Goal: Transaction & Acquisition: Book appointment/travel/reservation

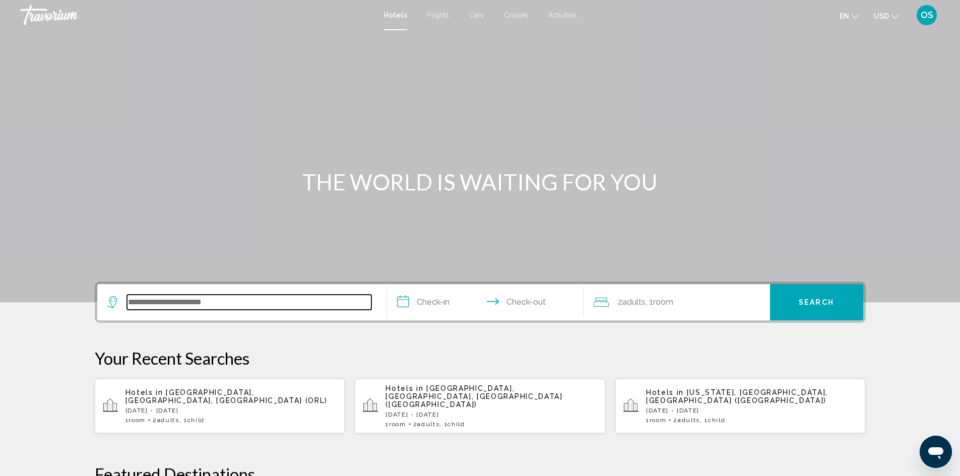
click at [203, 309] on input "Search widget" at bounding box center [249, 302] width 244 height 15
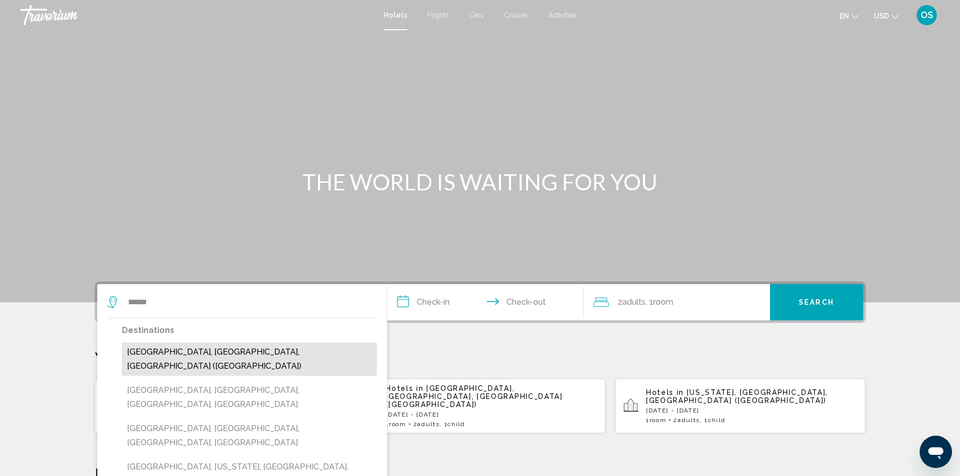
click at [238, 343] on button "[GEOGRAPHIC_DATA], [GEOGRAPHIC_DATA], [GEOGRAPHIC_DATA] ([GEOGRAPHIC_DATA])" at bounding box center [249, 359] width 255 height 33
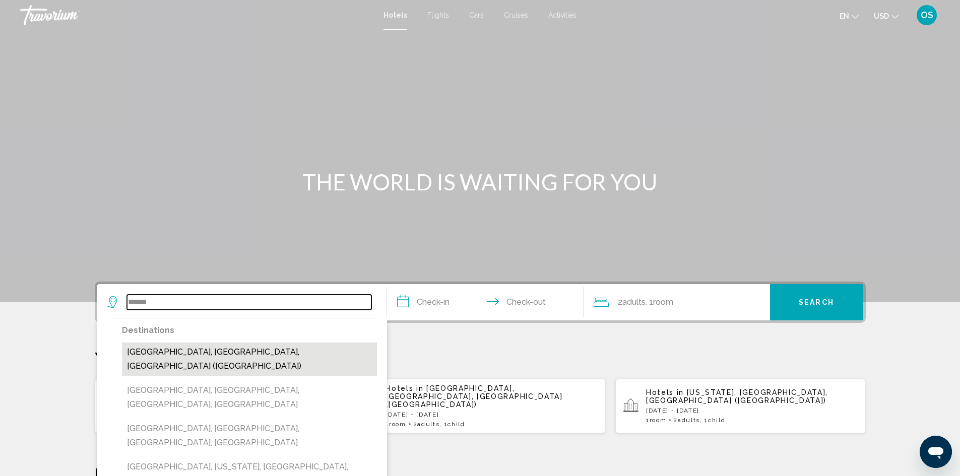
type input "**********"
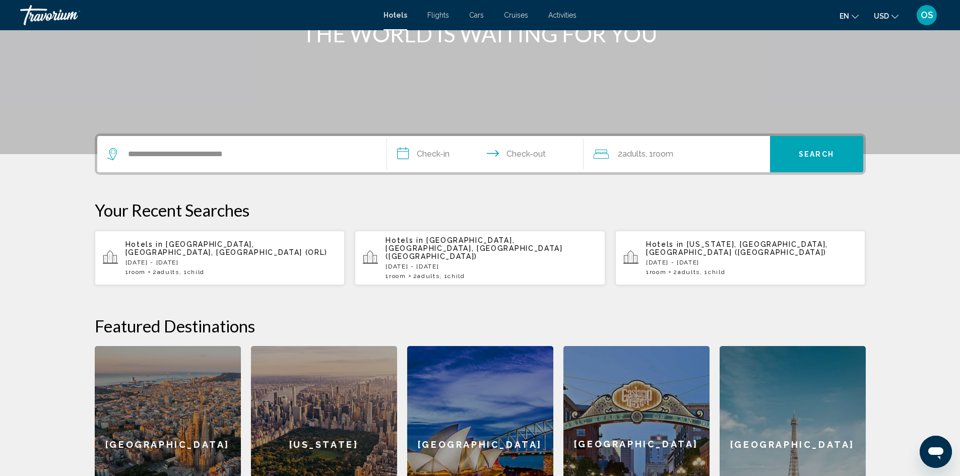
click at [416, 151] on input "**********" at bounding box center [487, 155] width 201 height 39
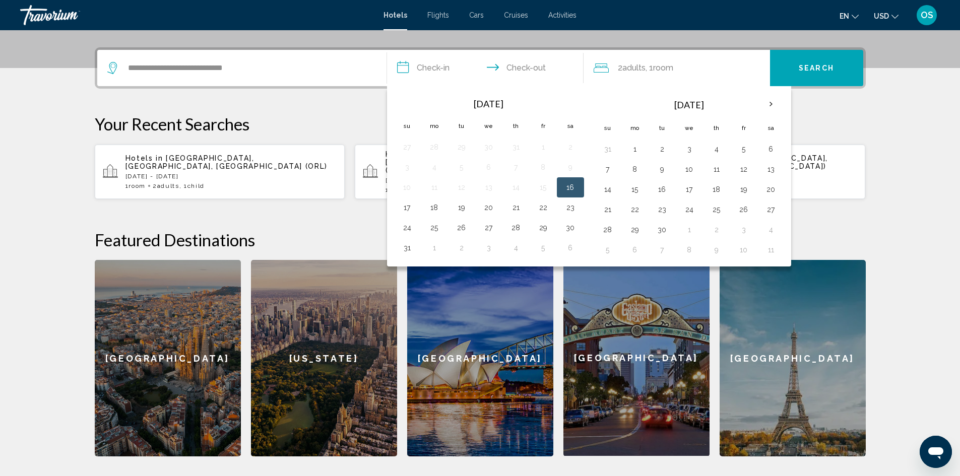
scroll to position [249, 0]
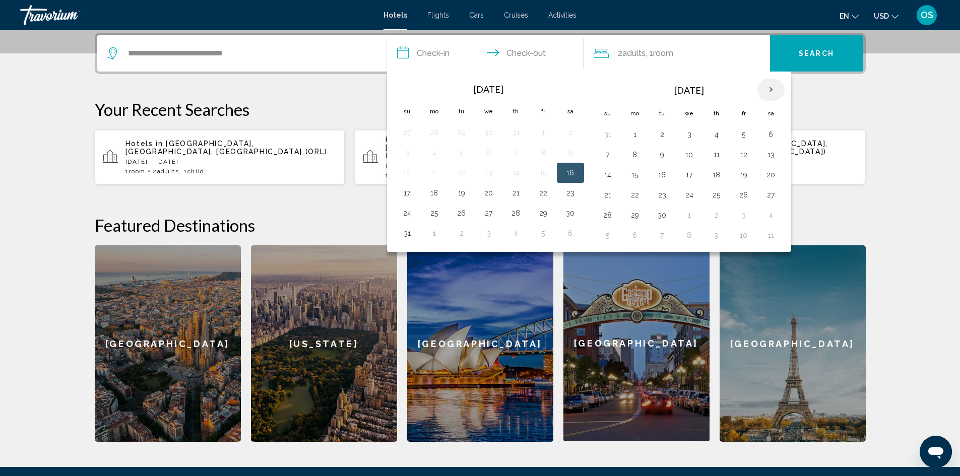
click at [769, 90] on th "Next month" at bounding box center [770, 90] width 27 height 22
click at [658, 157] on button "9" at bounding box center [662, 155] width 16 height 14
click at [691, 153] on button "10" at bounding box center [689, 155] width 16 height 14
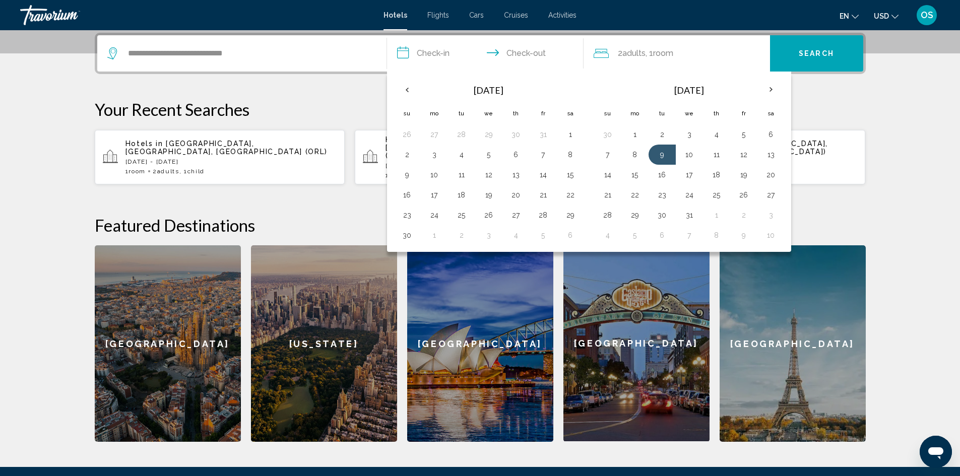
type input "**********"
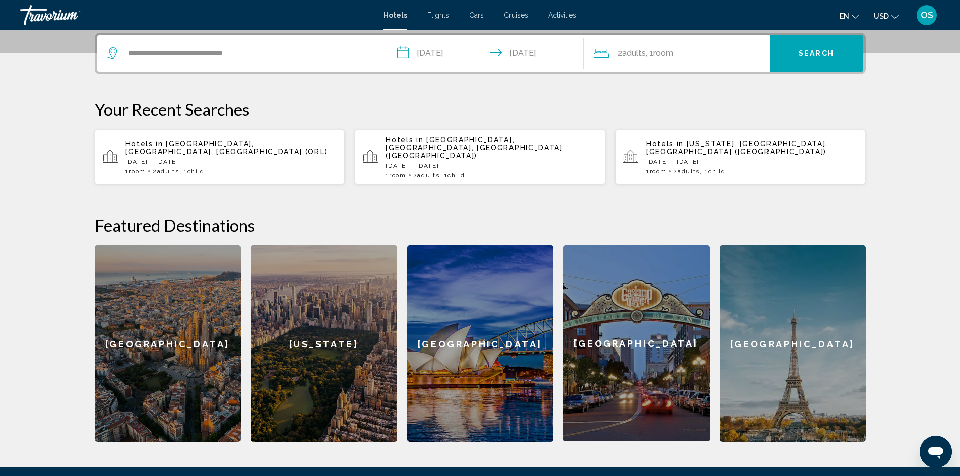
click at [673, 59] on span ", 1 Room rooms" at bounding box center [659, 53] width 28 height 14
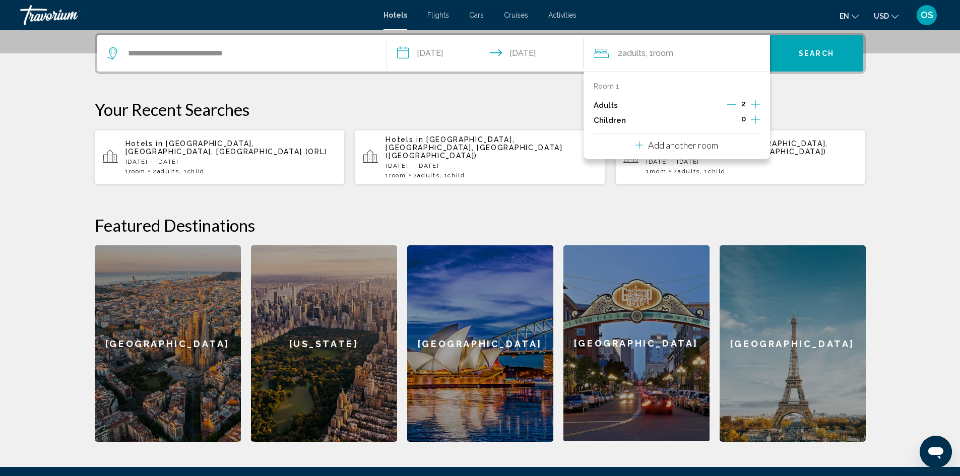
click at [757, 119] on icon "Increment children" at bounding box center [755, 119] width 9 height 9
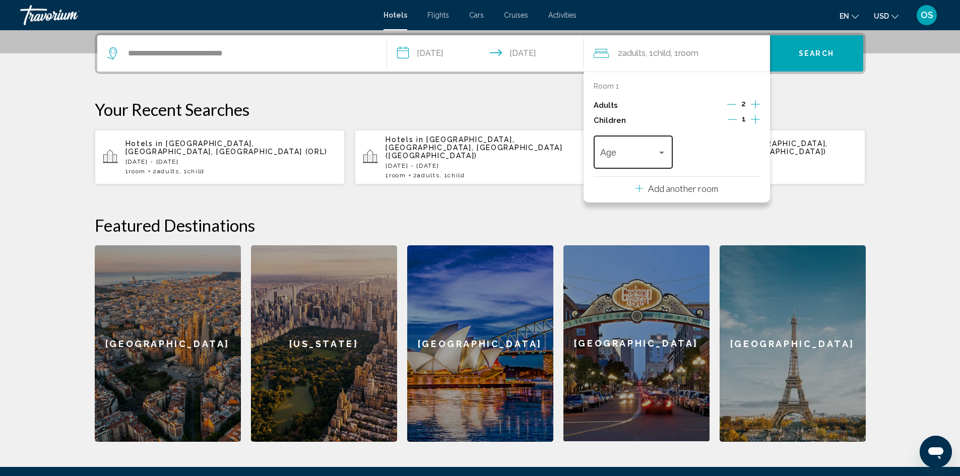
click at [655, 150] on span "Travelers: 2 adults, 1 child" at bounding box center [628, 155] width 57 height 10
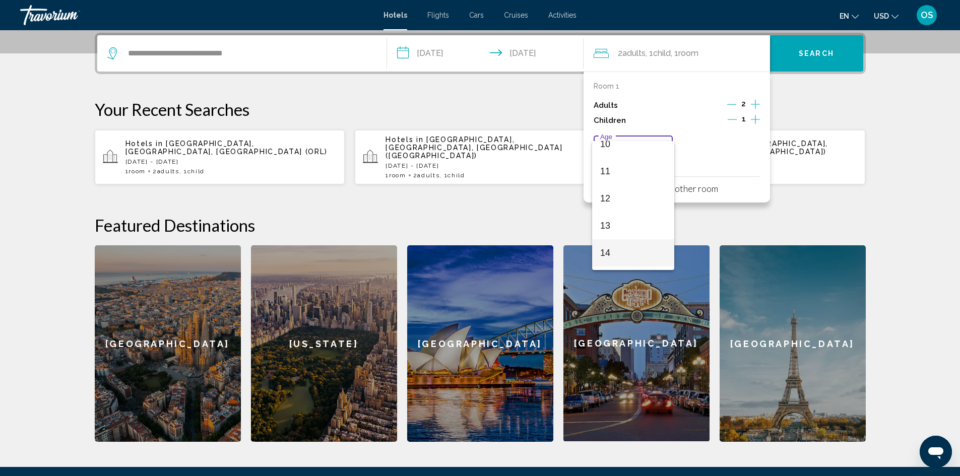
scroll to position [361, 0]
click at [631, 229] on span "16" at bounding box center [633, 229] width 66 height 27
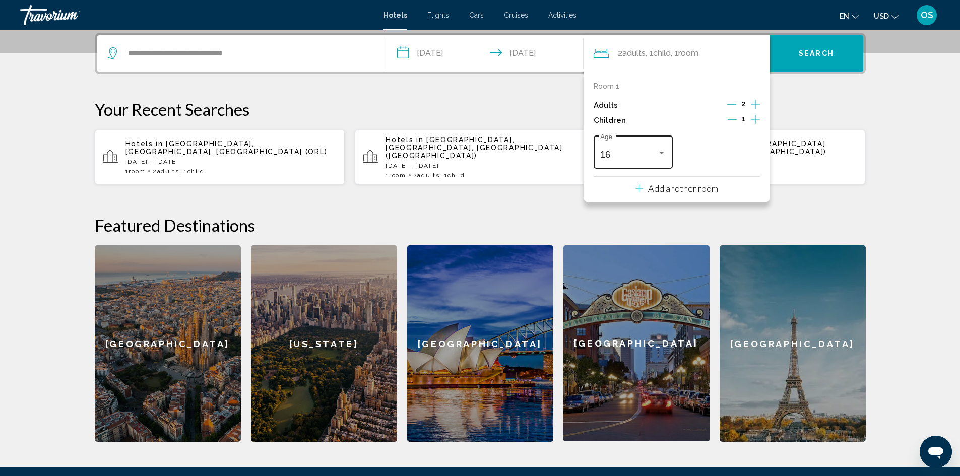
click at [663, 154] on div "Travelers: 2 adults, 1 child" at bounding box center [661, 153] width 9 height 8
click at [649, 131] on span "15" at bounding box center [633, 127] width 66 height 27
click at [665, 155] on div "Travelers: 2 adults, 1 child" at bounding box center [661, 153] width 9 height 8
click at [649, 161] on span "15" at bounding box center [633, 154] width 66 height 27
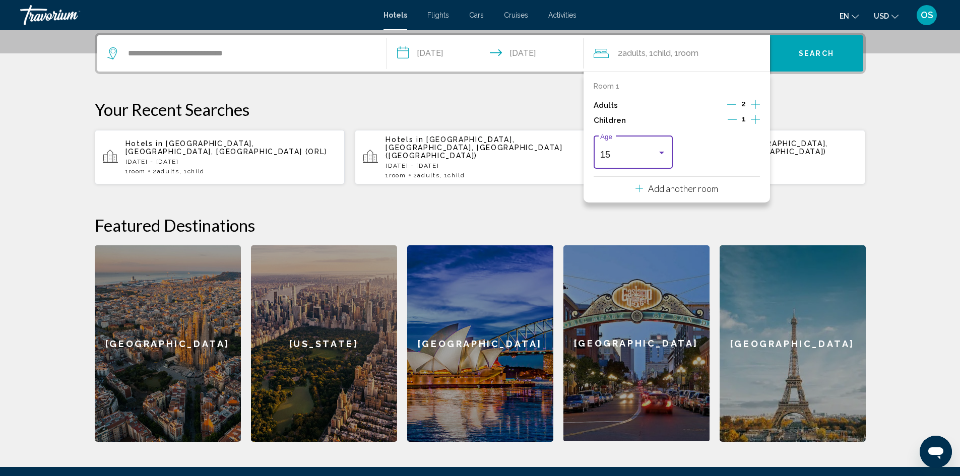
click at [664, 156] on div "Travelers: 2 adults, 1 child" at bounding box center [661, 153] width 9 height 8
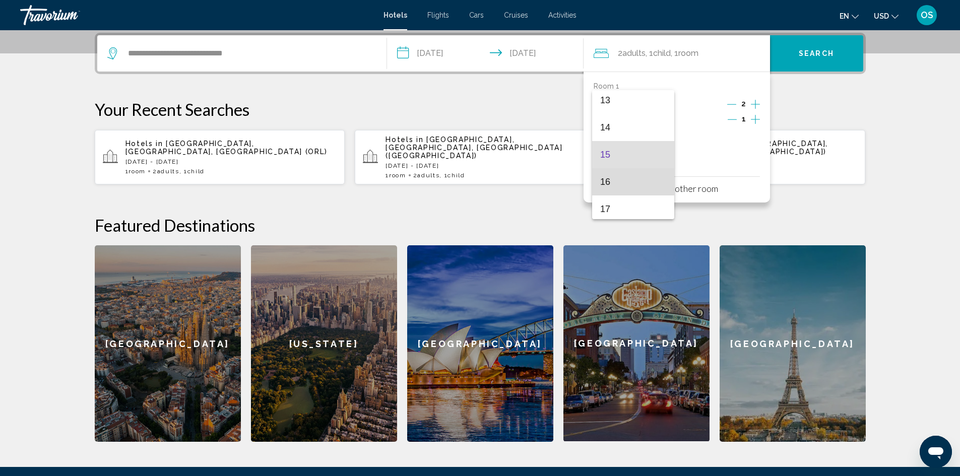
click at [654, 184] on span "16" at bounding box center [633, 181] width 66 height 27
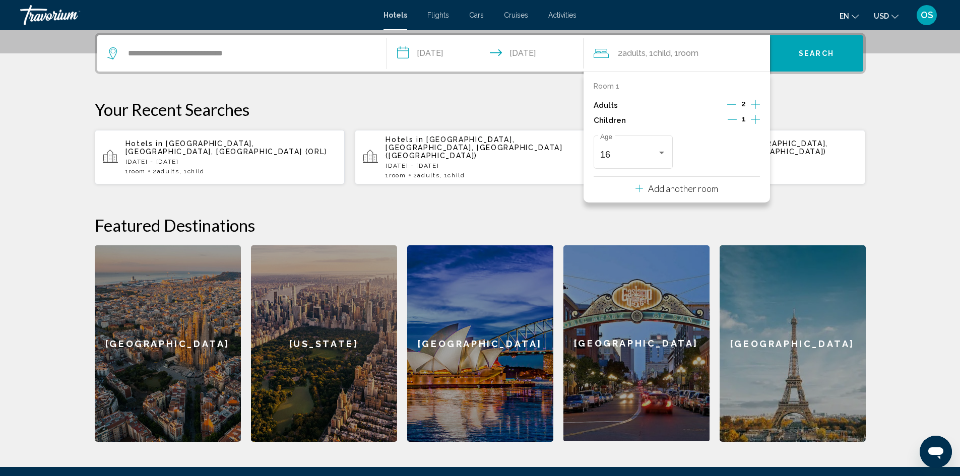
click at [663, 183] on p "Add another room" at bounding box center [683, 188] width 70 height 11
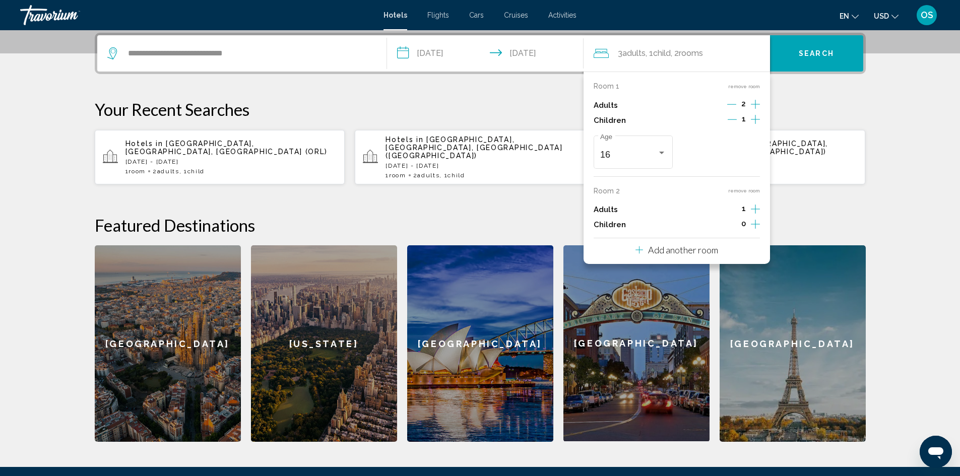
click at [753, 225] on icon "Increment children" at bounding box center [755, 224] width 9 height 12
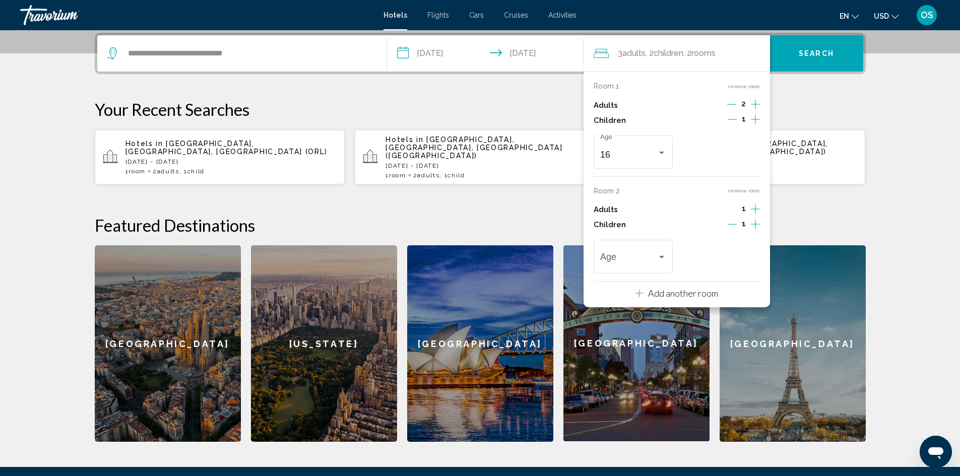
click at [753, 225] on icon "Increment children" at bounding box center [755, 224] width 9 height 12
click at [653, 252] on div "Age" at bounding box center [633, 256] width 66 height 36
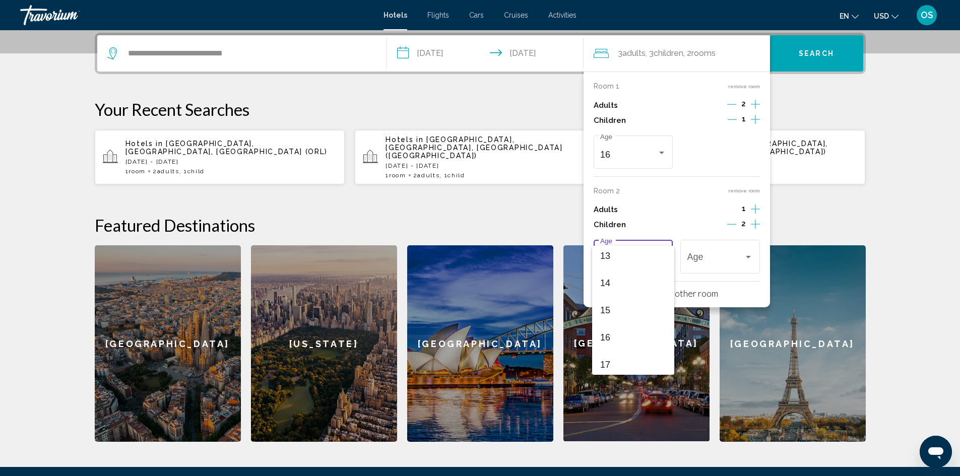
scroll to position [361, 0]
click at [626, 330] on span "16" at bounding box center [633, 333] width 66 height 27
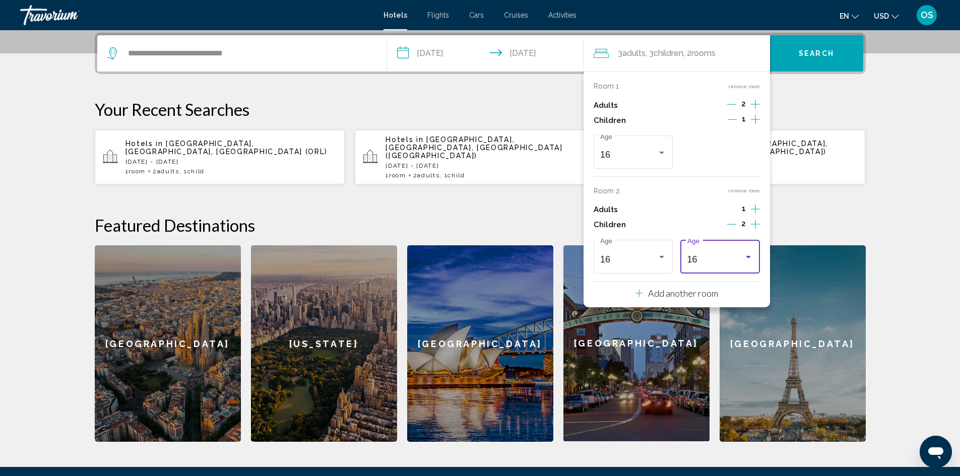
click at [750, 258] on div "Travelers: 3 adults, 3 children" at bounding box center [748, 257] width 5 height 3
click at [741, 241] on span "15" at bounding box center [720, 232] width 66 height 27
click at [826, 50] on span "Search" at bounding box center [816, 54] width 35 height 8
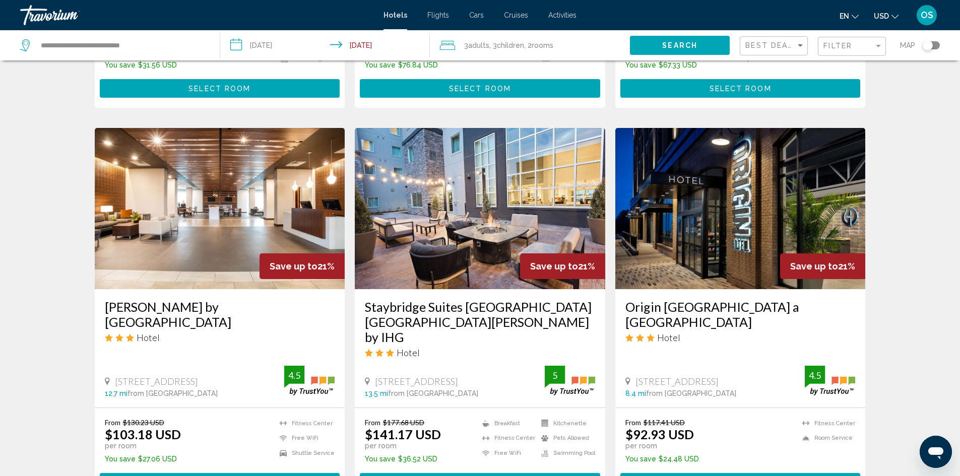
scroll to position [1108, 0]
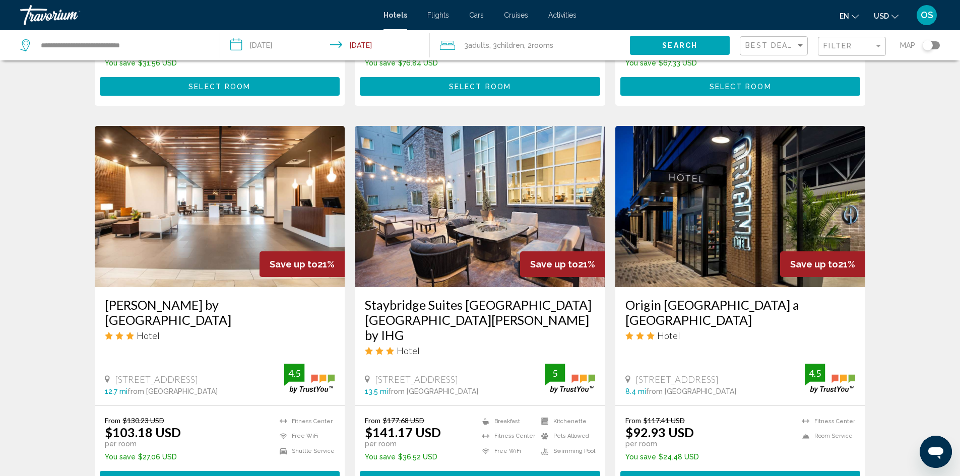
click at [207, 189] on img "Main content" at bounding box center [220, 206] width 250 height 161
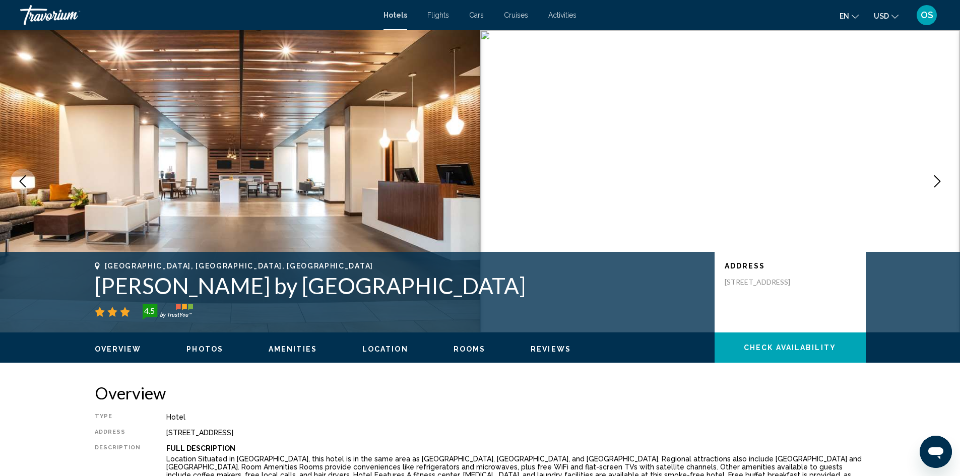
click at [928, 181] on button "Next image" at bounding box center [936, 181] width 25 height 25
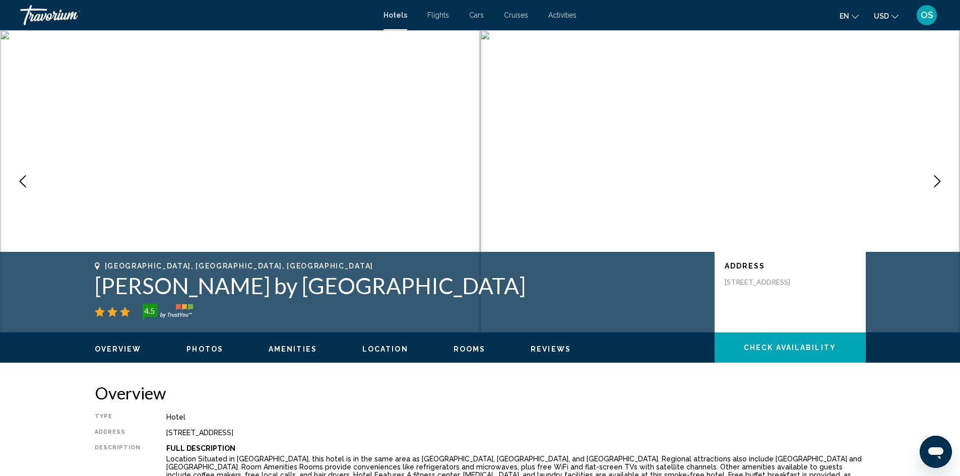
click at [928, 181] on button "Next image" at bounding box center [936, 181] width 25 height 25
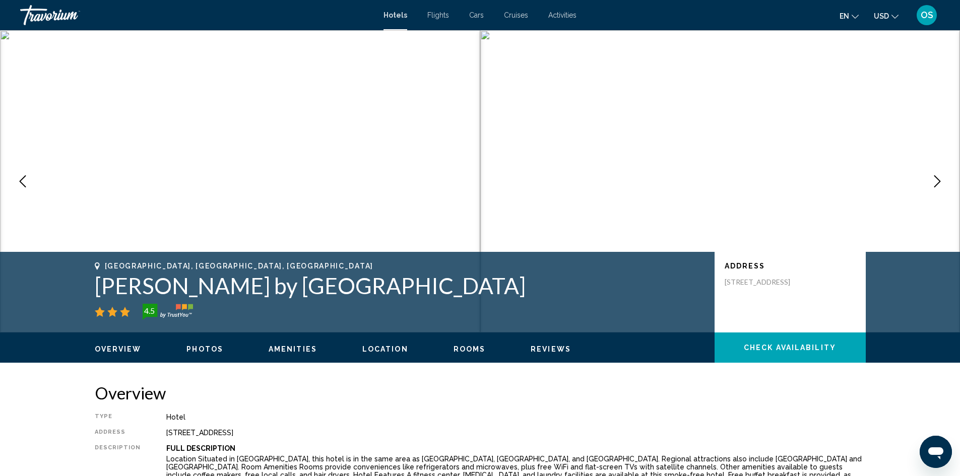
click at [928, 181] on button "Next image" at bounding box center [936, 181] width 25 height 25
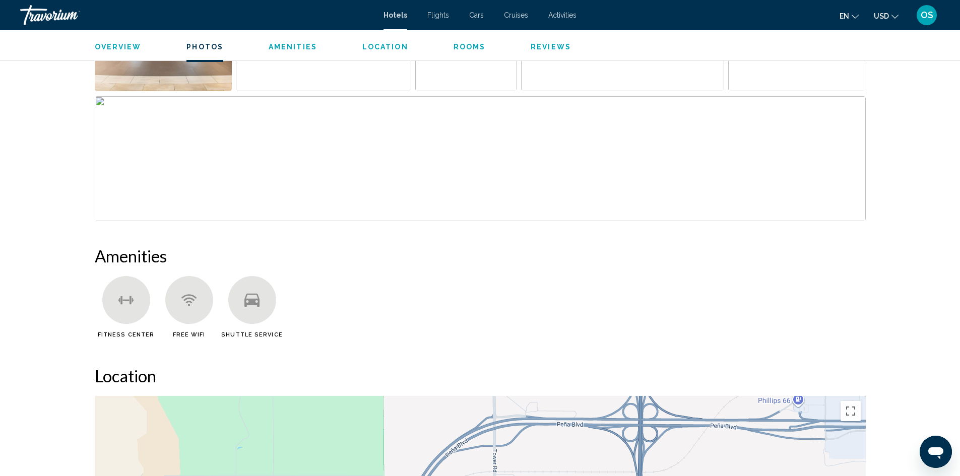
scroll to position [453, 0]
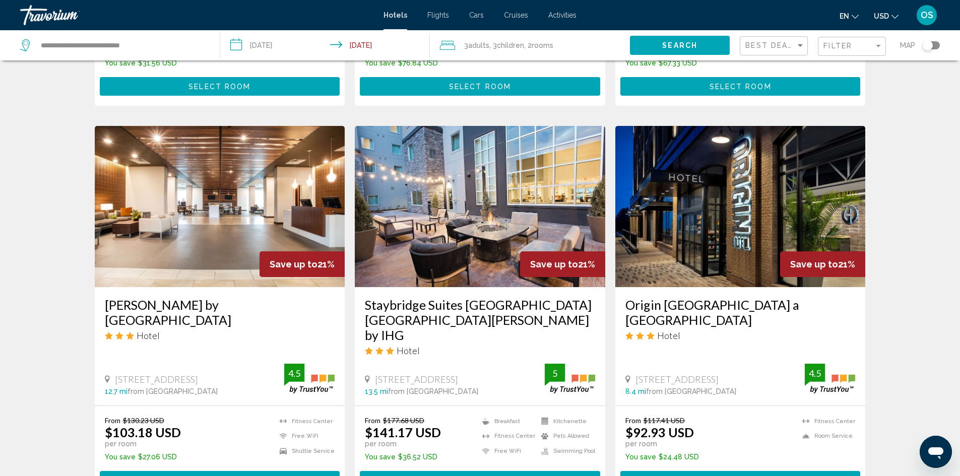
scroll to position [1259, 0]
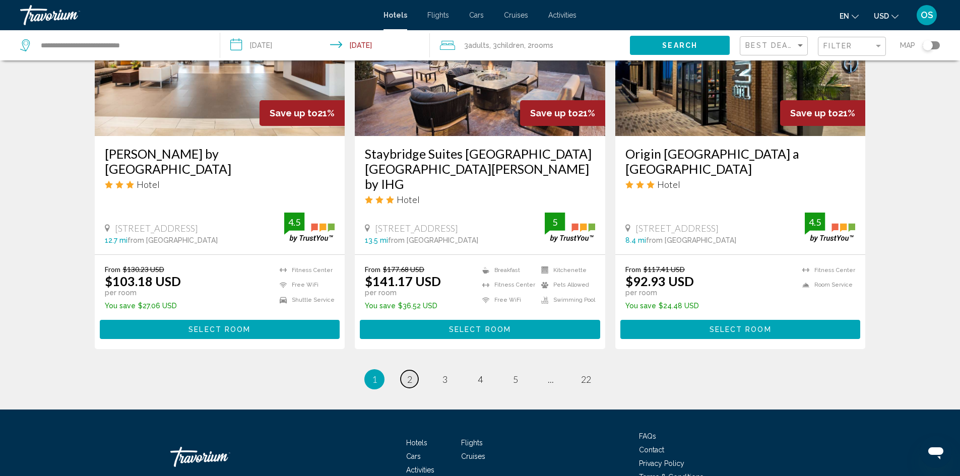
click at [408, 374] on span "2" at bounding box center [409, 379] width 5 height 11
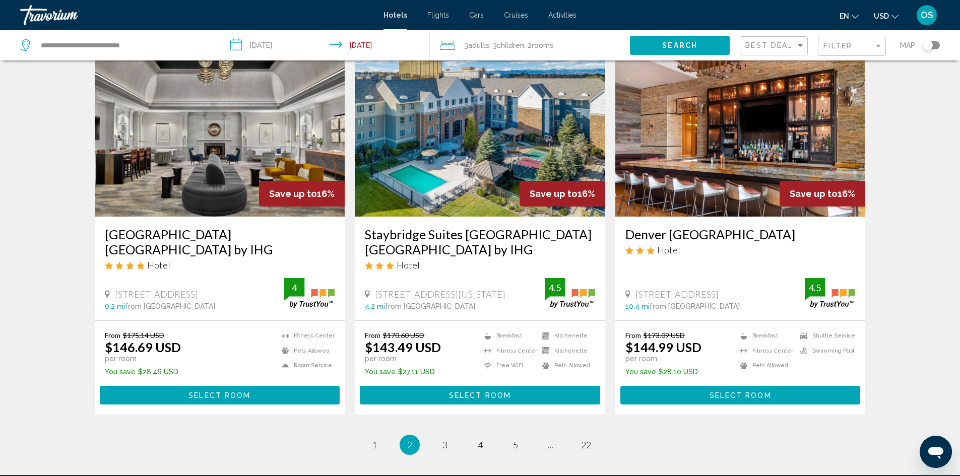
scroll to position [1209, 0]
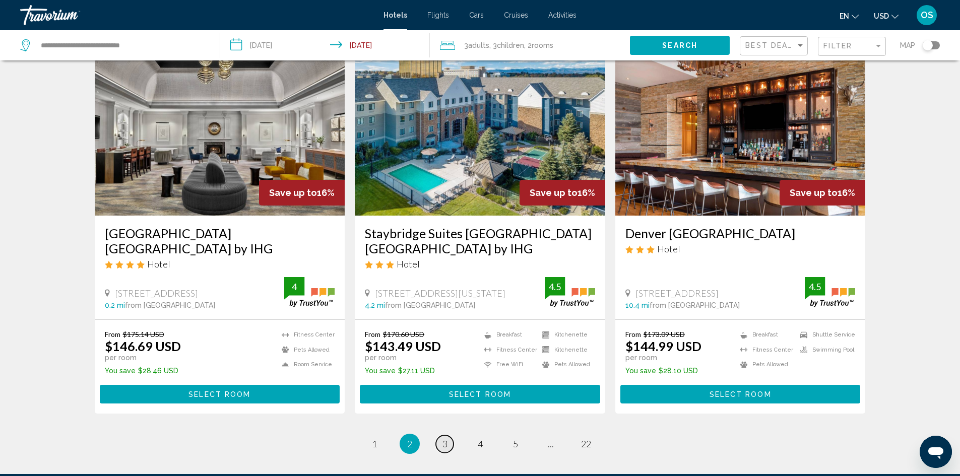
click at [447, 438] on span "3" at bounding box center [444, 443] width 5 height 11
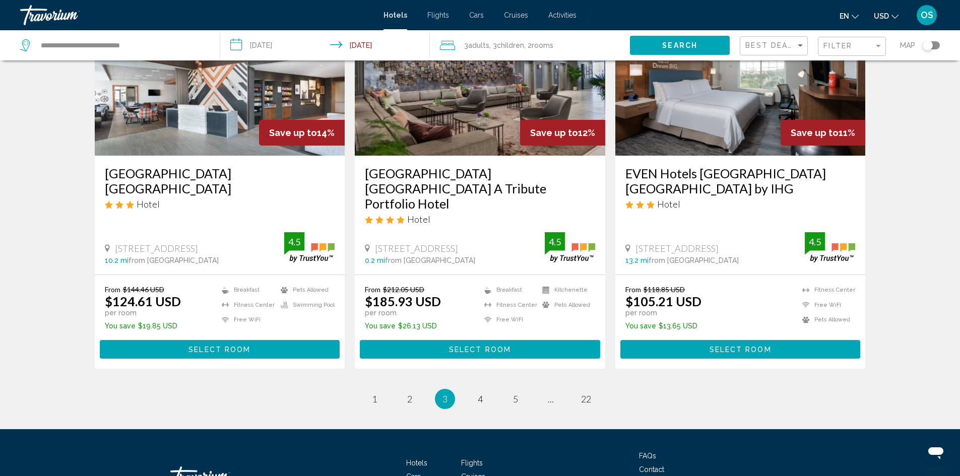
scroll to position [1300, 0]
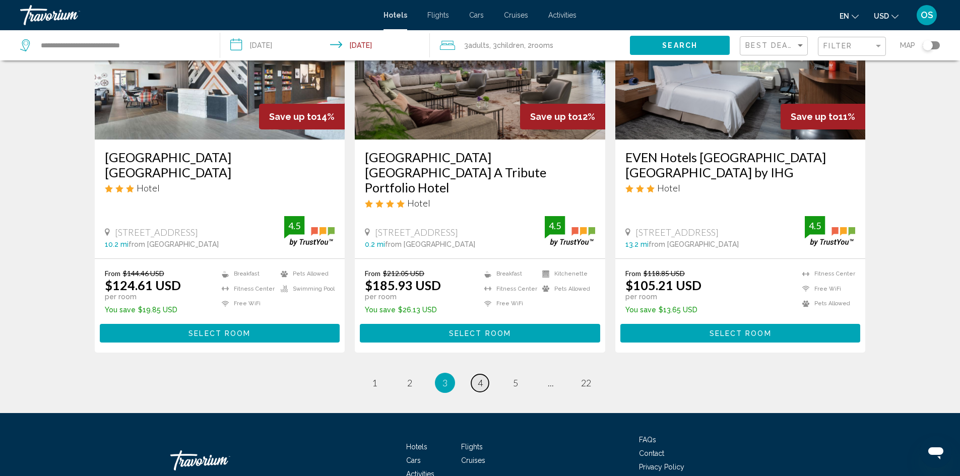
click at [486, 374] on link "page 4" at bounding box center [480, 383] width 18 height 18
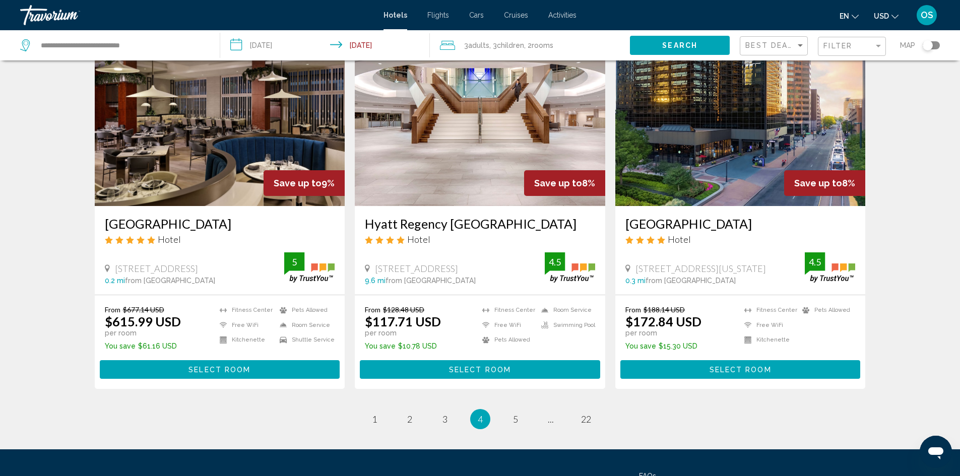
scroll to position [1209, 0]
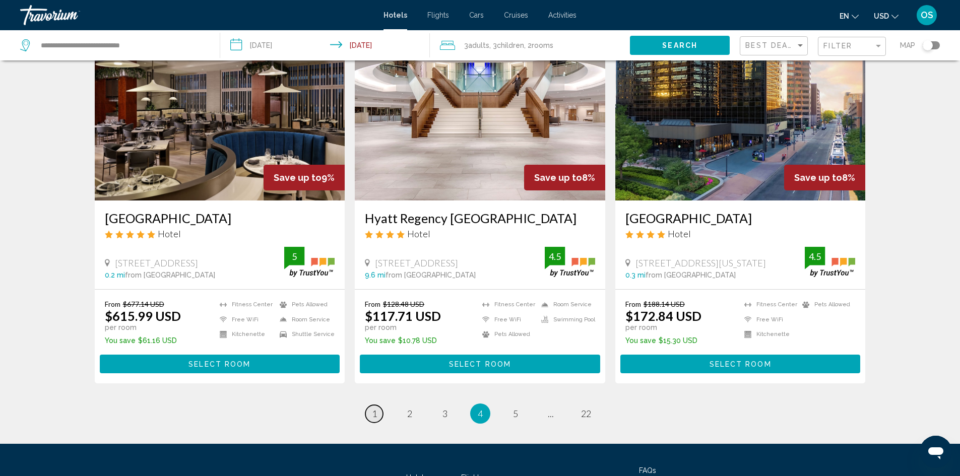
click at [375, 408] on span "1" at bounding box center [374, 413] width 5 height 11
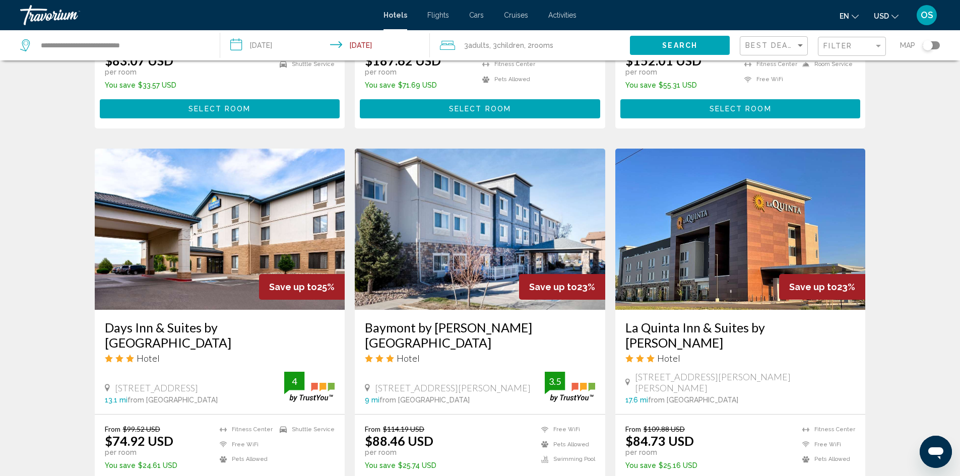
scroll to position [302, 0]
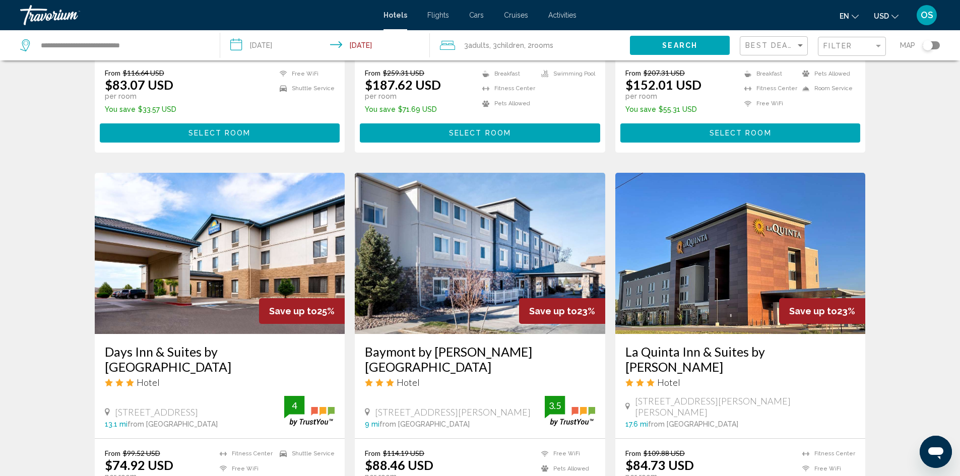
click at [505, 183] on img "Main content" at bounding box center [480, 253] width 250 height 161
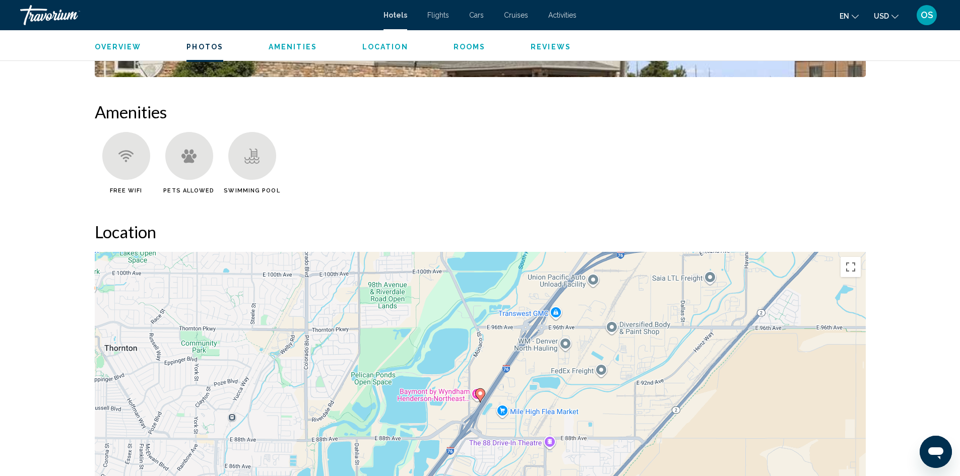
scroll to position [453, 0]
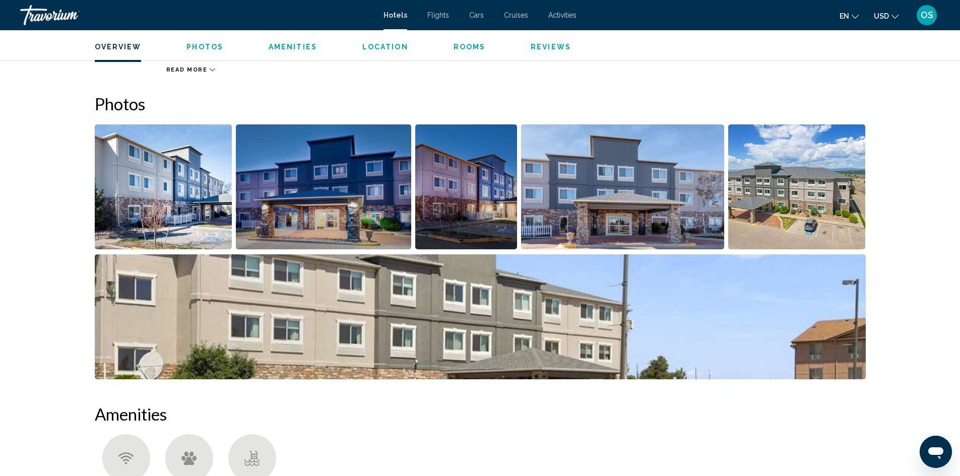
click at [112, 247] on img "Open full-screen image slider" at bounding box center [164, 186] width 138 height 125
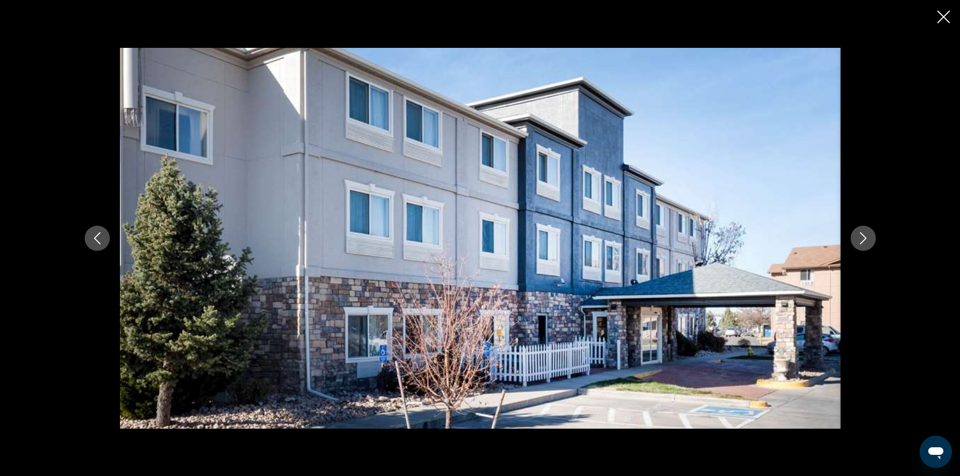
click at [859, 237] on icon "Next image" at bounding box center [863, 238] width 12 height 12
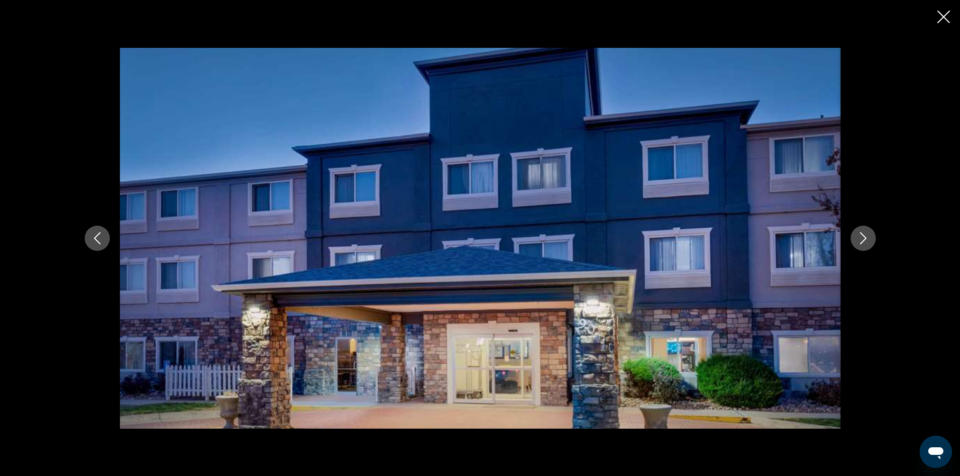
click at [859, 236] on icon "Next image" at bounding box center [863, 238] width 12 height 12
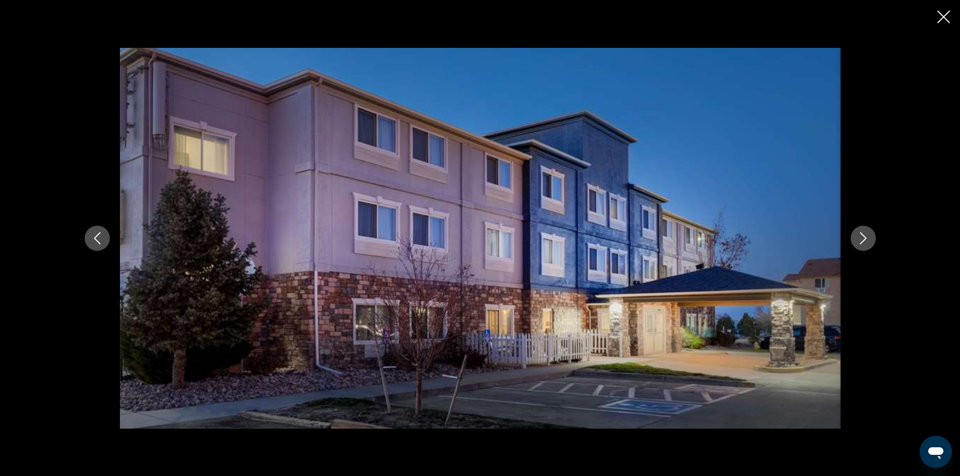
click at [859, 236] on icon "Next image" at bounding box center [863, 238] width 12 height 12
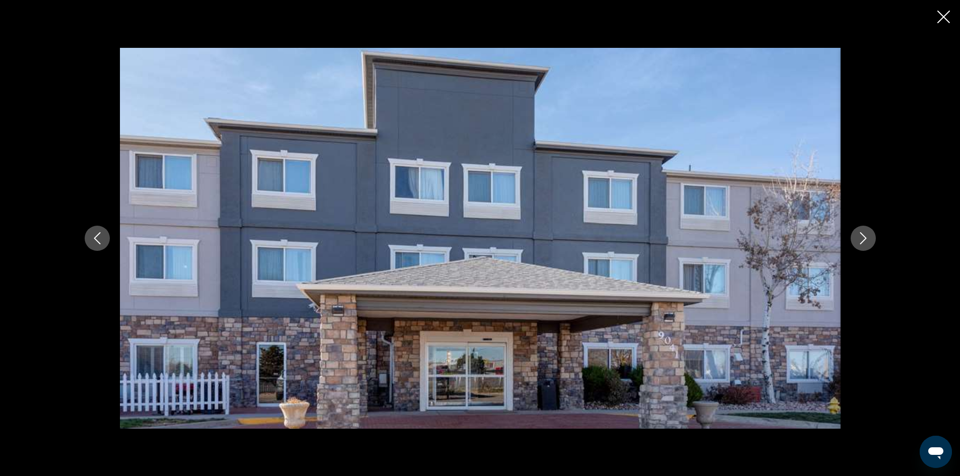
click at [859, 236] on icon "Next image" at bounding box center [863, 238] width 12 height 12
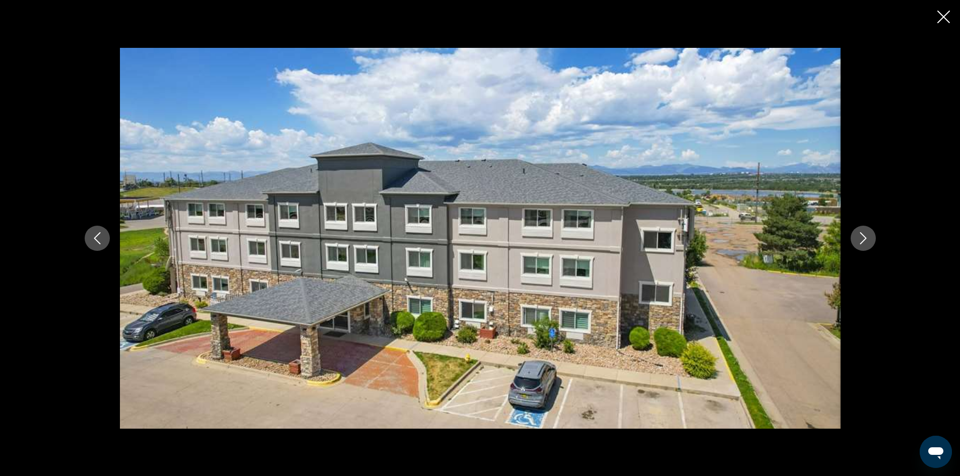
click at [859, 236] on icon "Next image" at bounding box center [863, 238] width 12 height 12
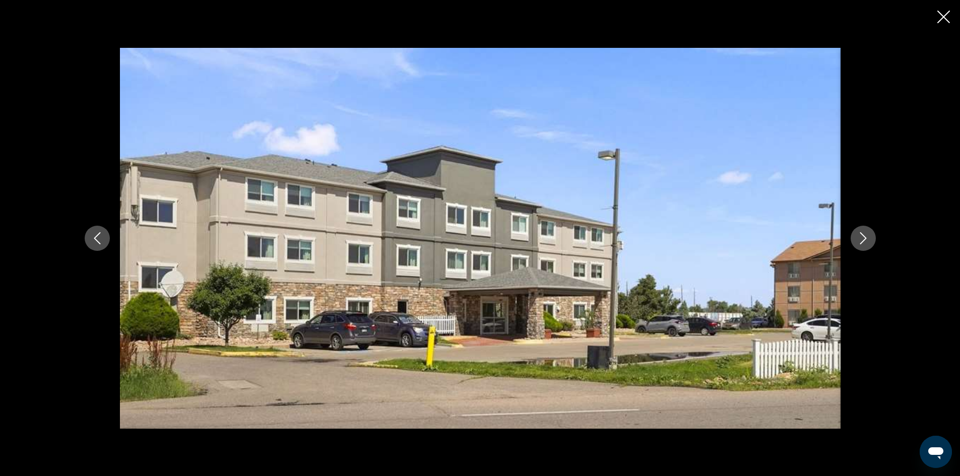
click at [859, 236] on icon "Next image" at bounding box center [863, 238] width 12 height 12
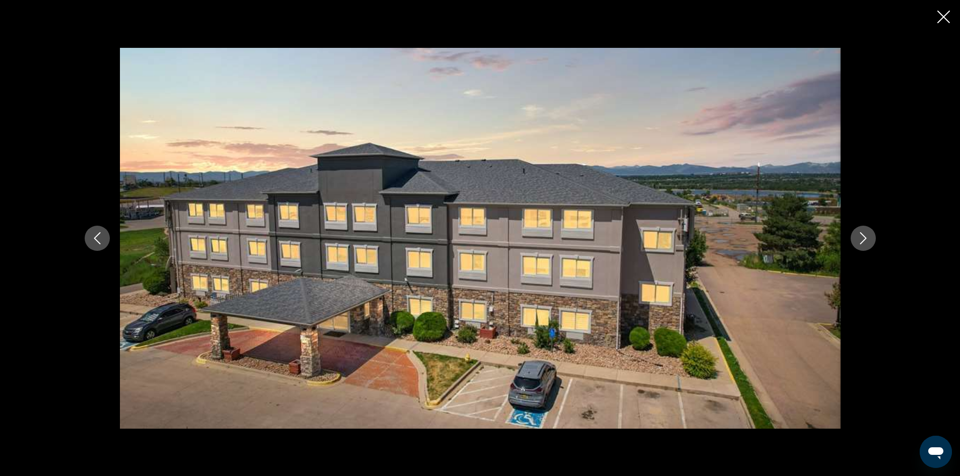
click at [859, 236] on icon "Next image" at bounding box center [863, 238] width 12 height 12
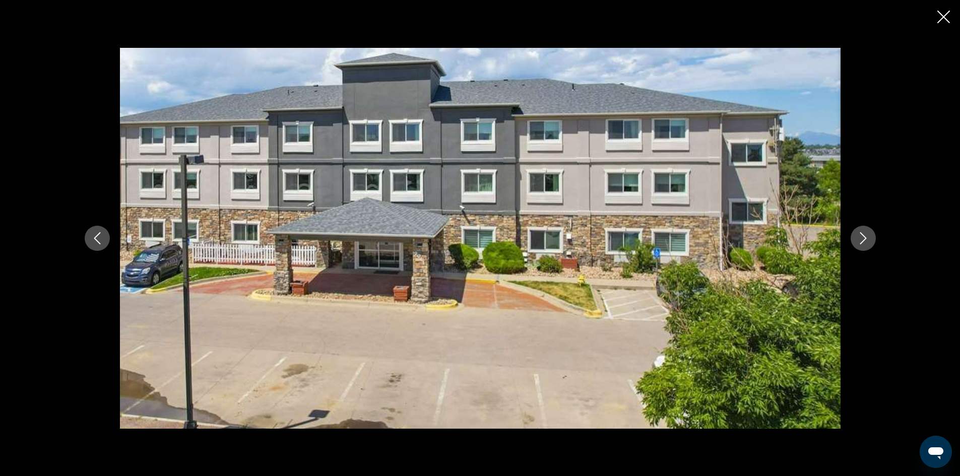
click at [859, 236] on icon "Next image" at bounding box center [863, 238] width 12 height 12
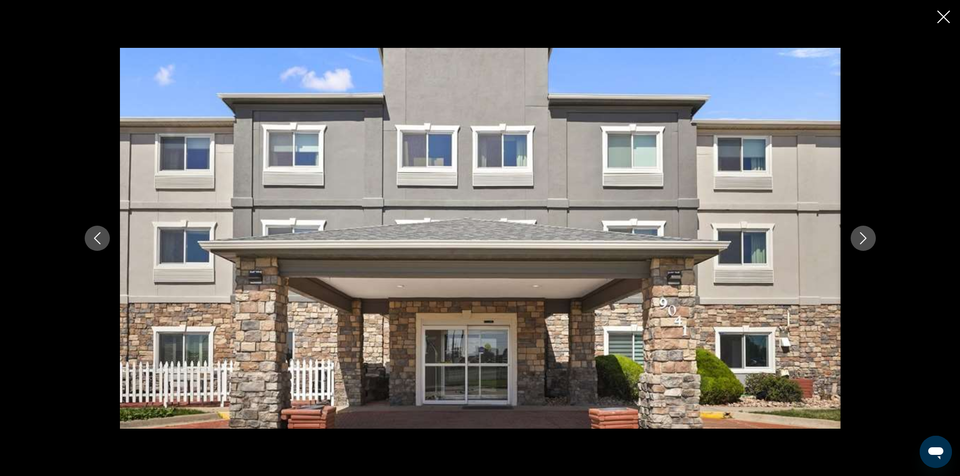
click at [859, 236] on icon "Next image" at bounding box center [863, 238] width 12 height 12
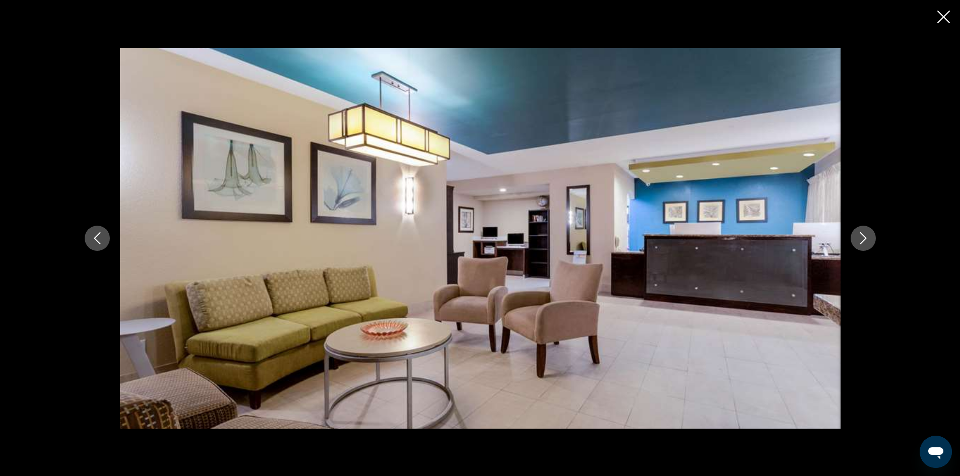
click at [859, 236] on icon "Next image" at bounding box center [863, 238] width 12 height 12
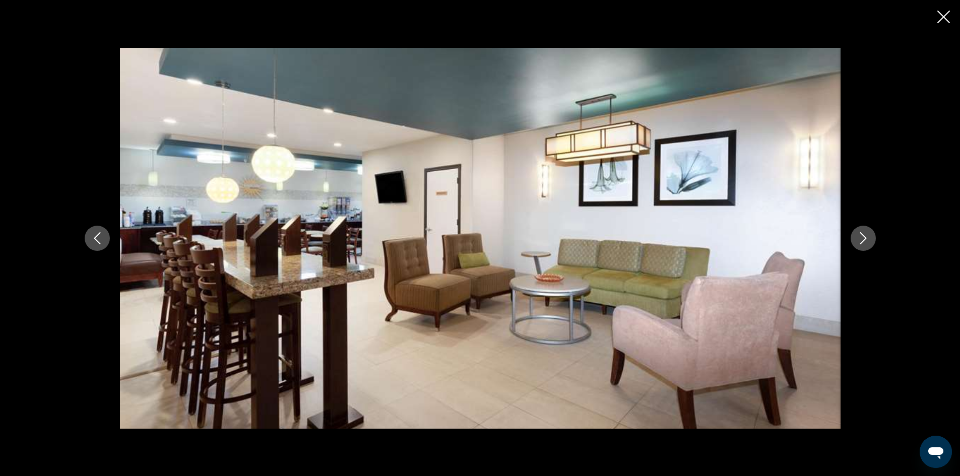
click at [859, 236] on icon "Next image" at bounding box center [863, 238] width 12 height 12
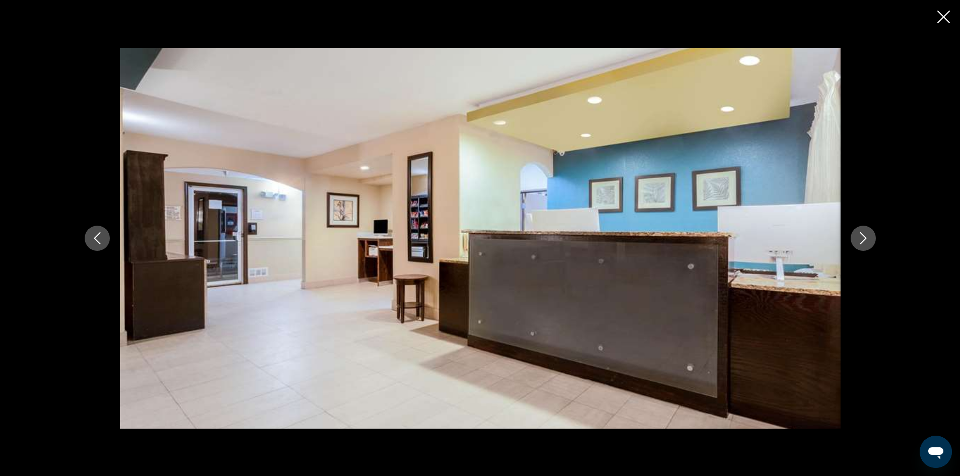
click at [859, 236] on icon "Next image" at bounding box center [863, 238] width 12 height 12
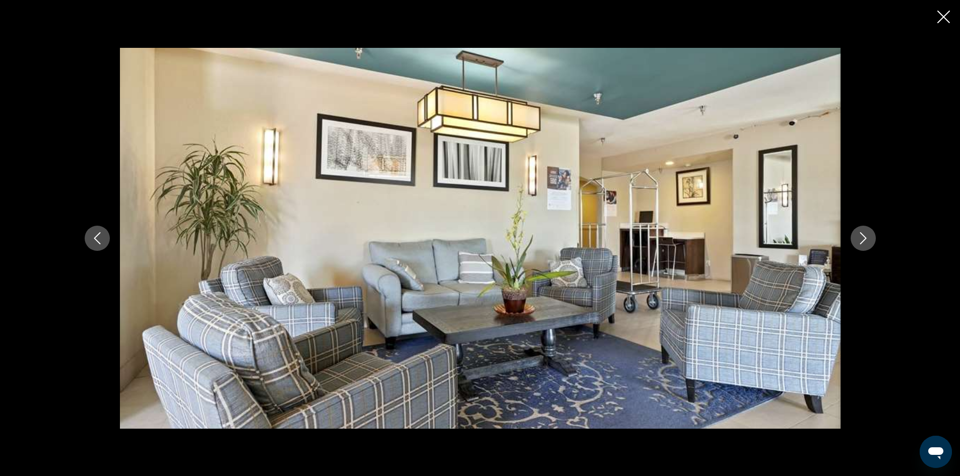
click at [861, 236] on icon "Next image" at bounding box center [863, 238] width 12 height 12
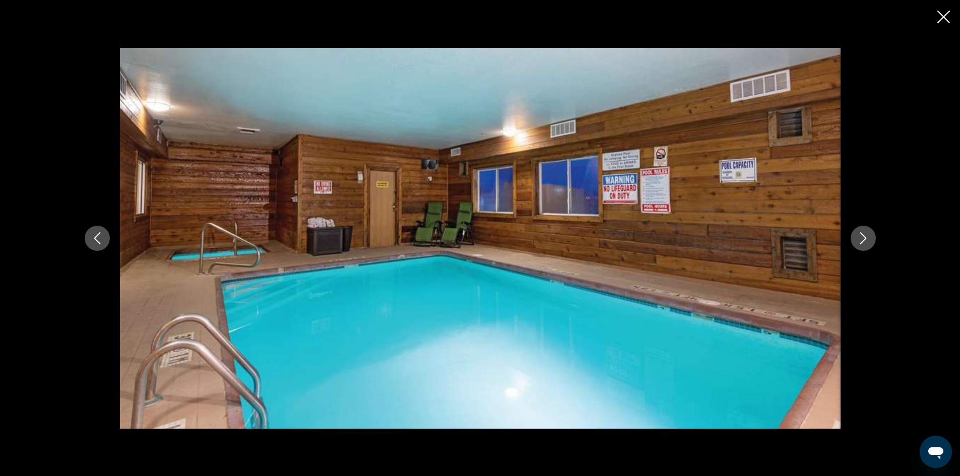
click at [862, 236] on icon "Next image" at bounding box center [863, 238] width 12 height 12
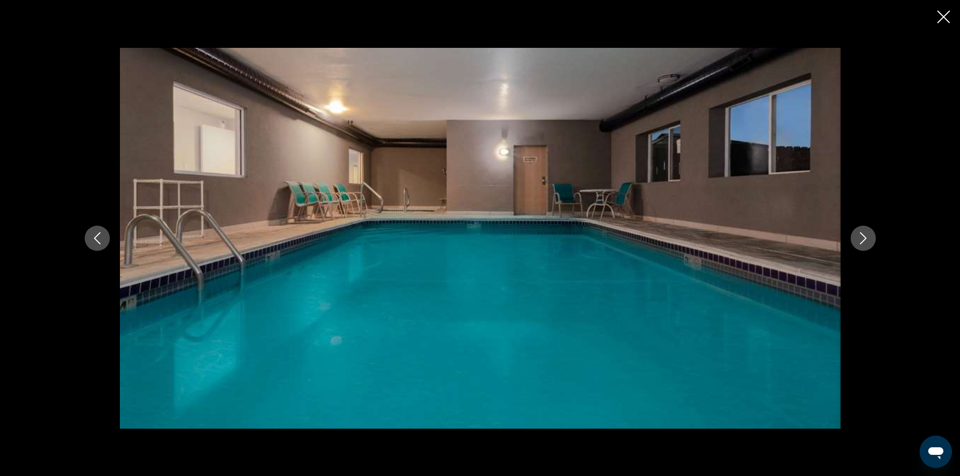
click at [862, 236] on icon "Next image" at bounding box center [863, 238] width 12 height 12
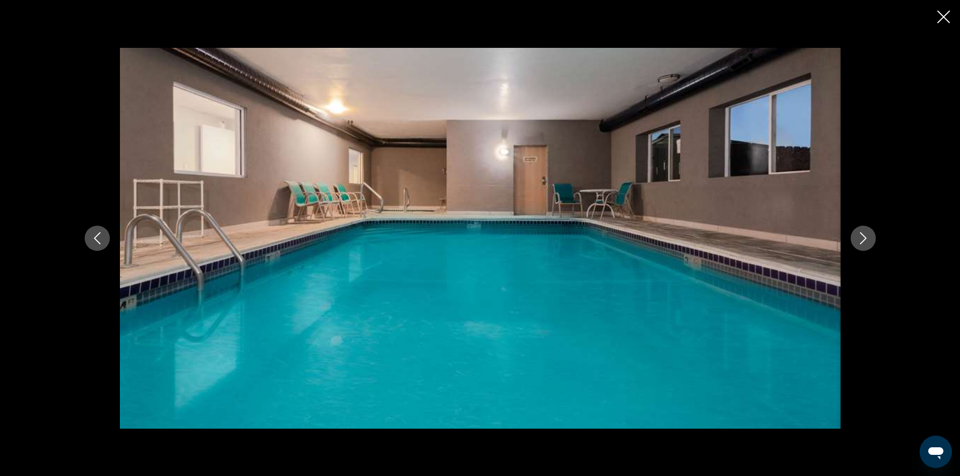
click at [862, 236] on icon "Next image" at bounding box center [863, 238] width 12 height 12
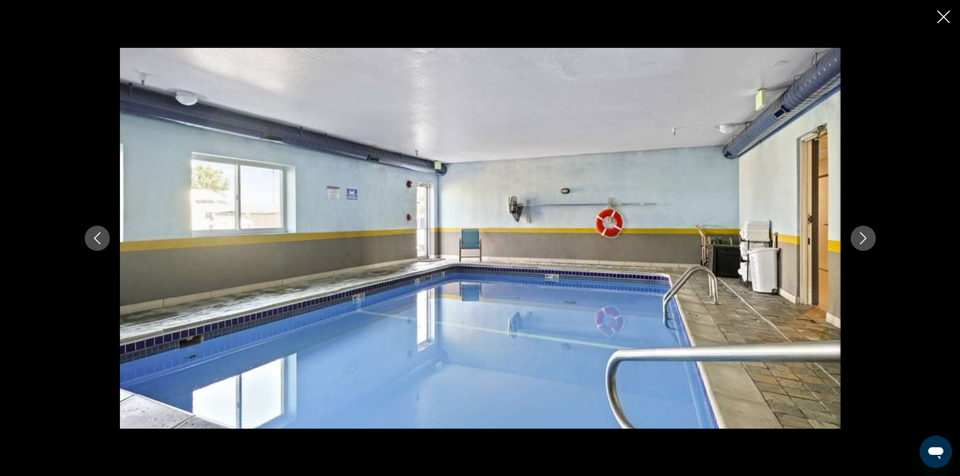
click at [862, 236] on icon "Next image" at bounding box center [863, 238] width 12 height 12
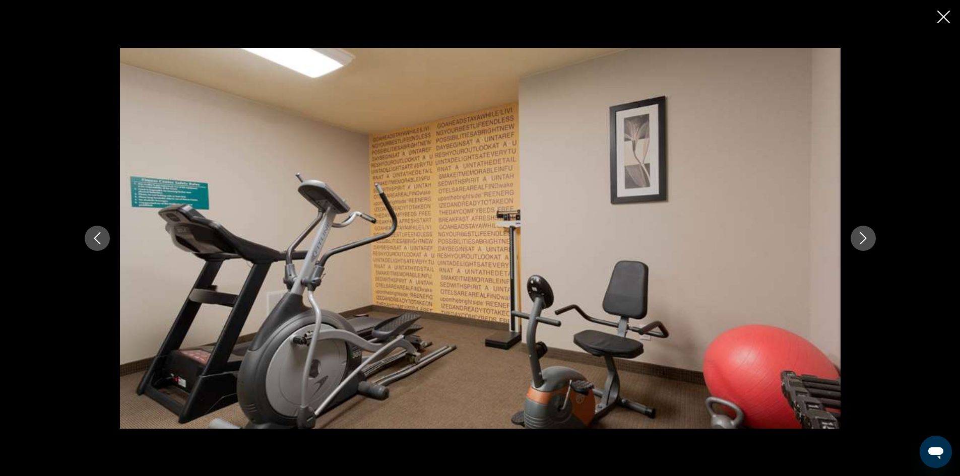
click at [865, 235] on icon "Next image" at bounding box center [863, 238] width 12 height 12
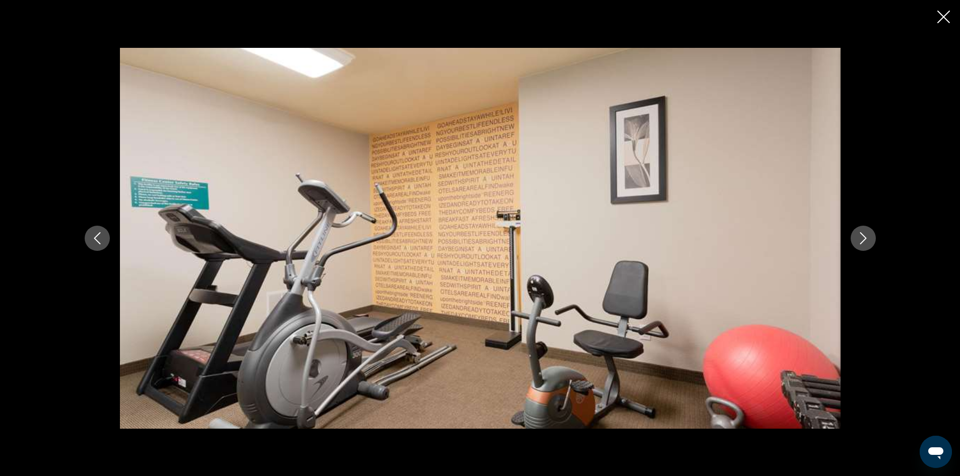
click at [865, 235] on icon "Next image" at bounding box center [863, 238] width 12 height 12
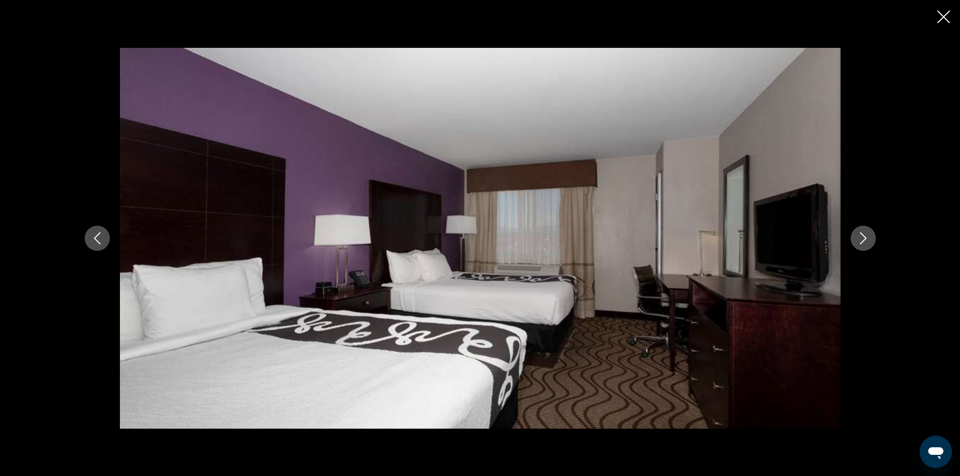
click at [866, 235] on icon "Next image" at bounding box center [863, 238] width 12 height 12
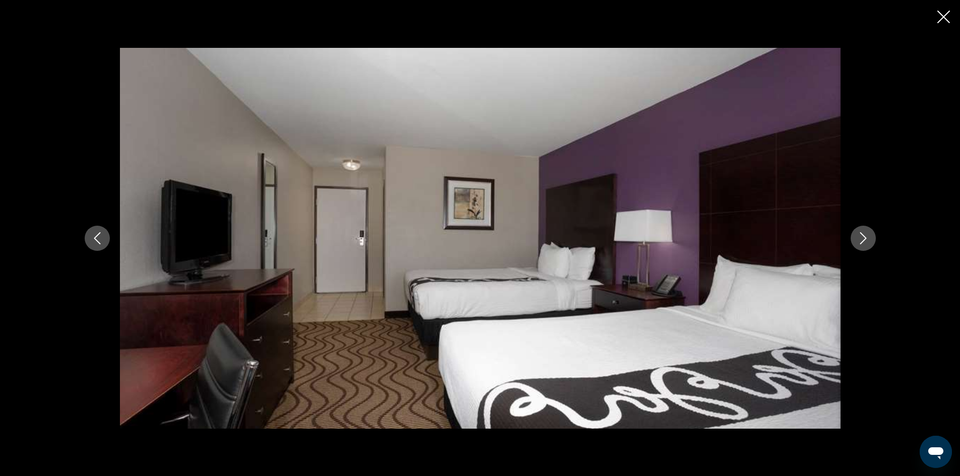
click at [869, 235] on icon "Next image" at bounding box center [863, 238] width 12 height 12
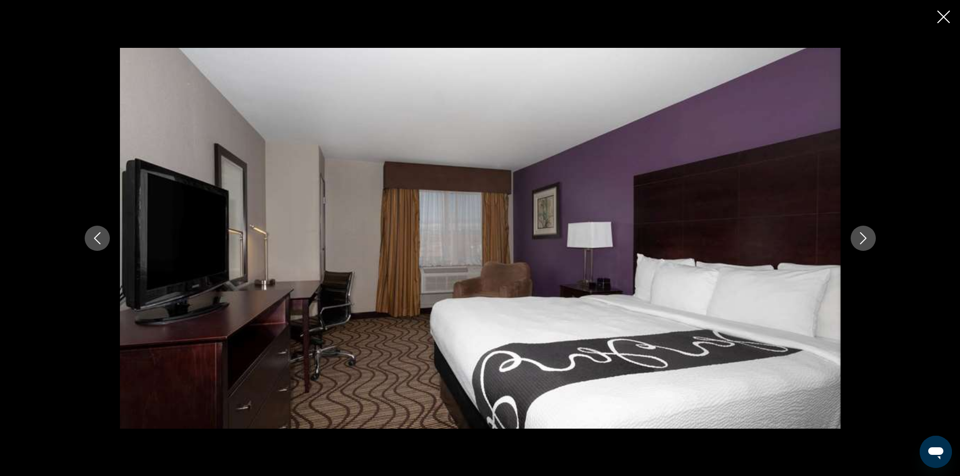
click at [869, 235] on icon "Next image" at bounding box center [863, 238] width 12 height 12
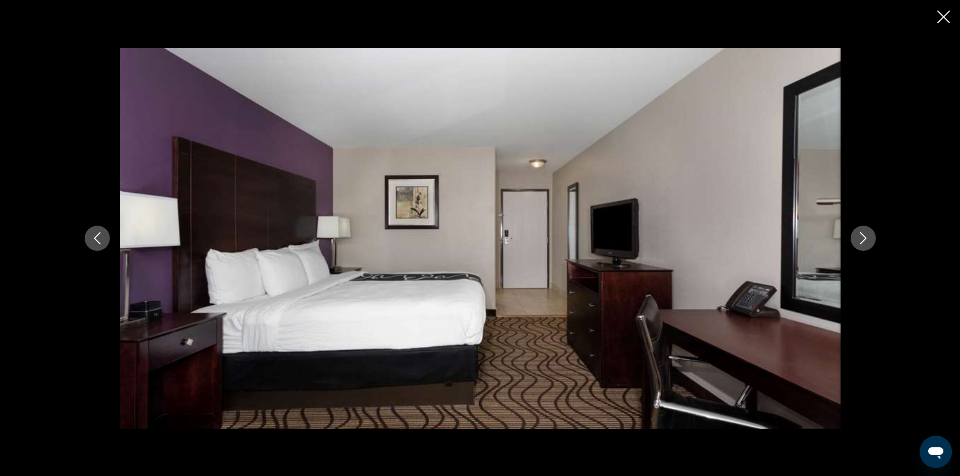
click at [873, 235] on button "Next image" at bounding box center [862, 238] width 25 height 25
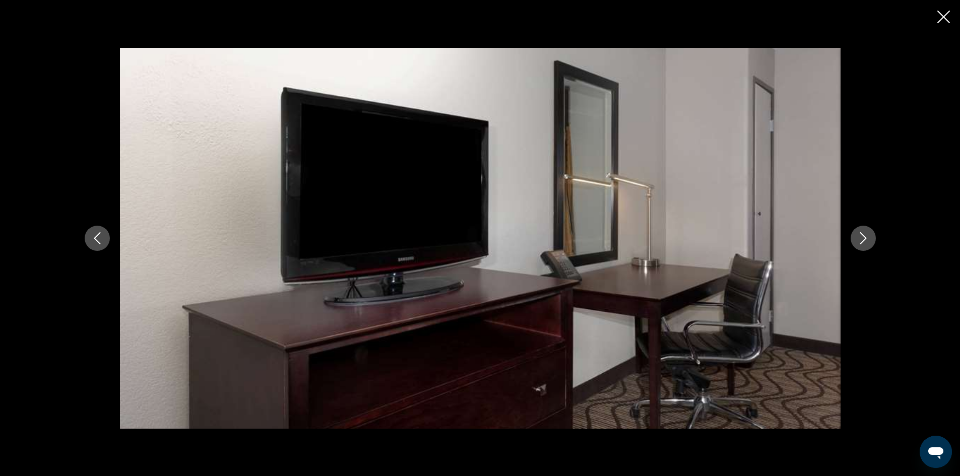
click at [873, 235] on button "Next image" at bounding box center [862, 238] width 25 height 25
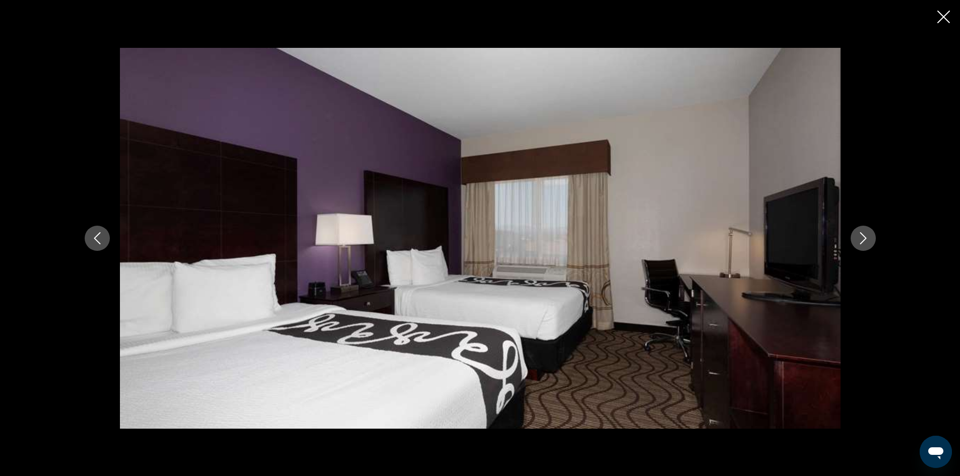
click at [947, 16] on icon "Close slideshow" at bounding box center [943, 17] width 13 height 13
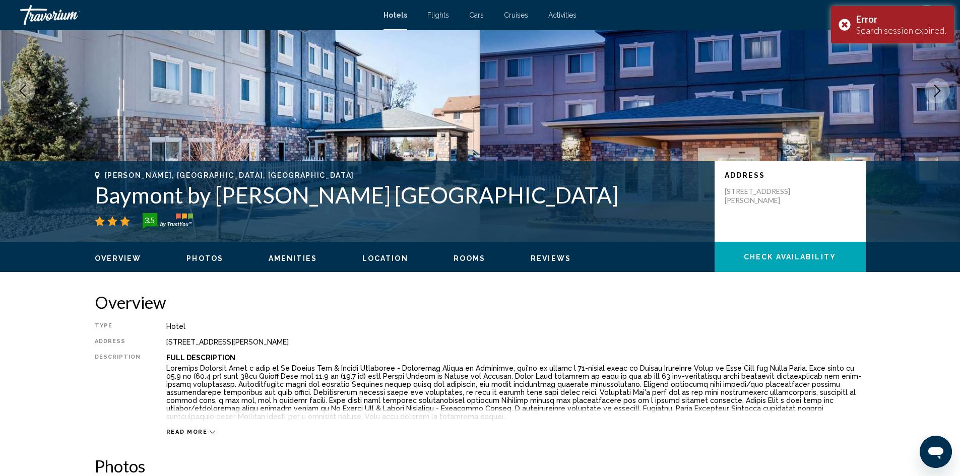
scroll to position [0, 0]
